Goal: Information Seeking & Learning: Compare options

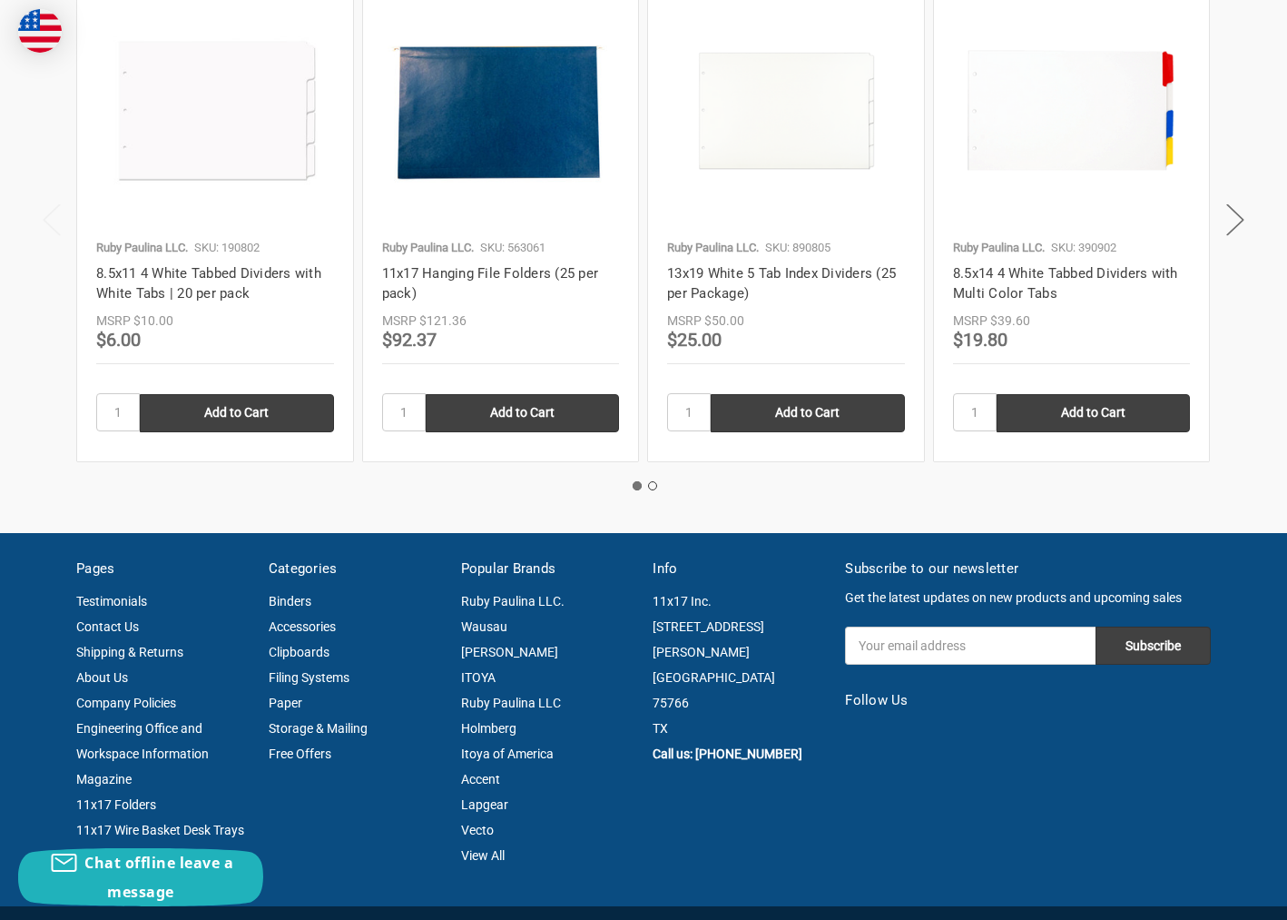
scroll to position [2233, 0]
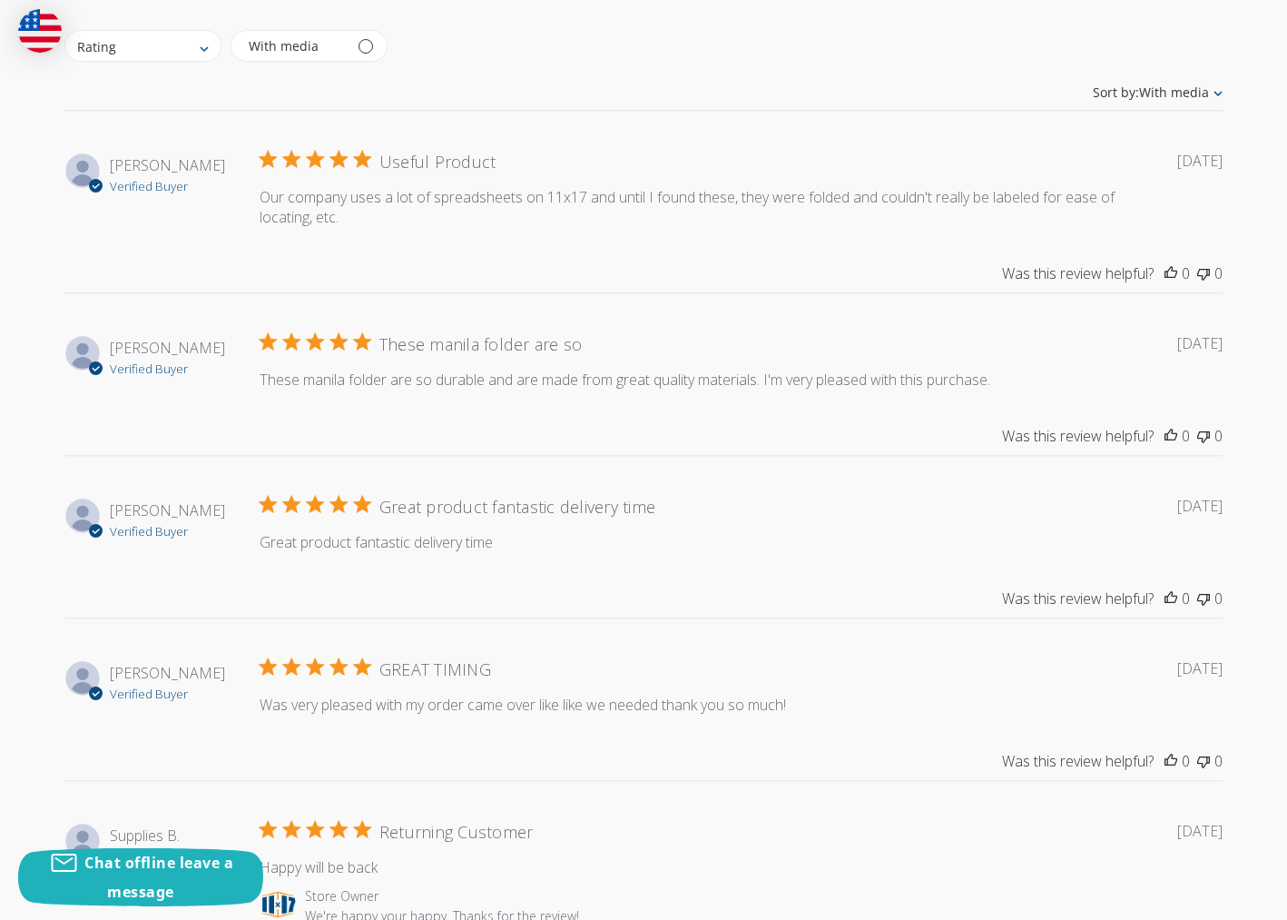
scroll to position [2759, 0]
